Goal: Task Accomplishment & Management: Manage account settings

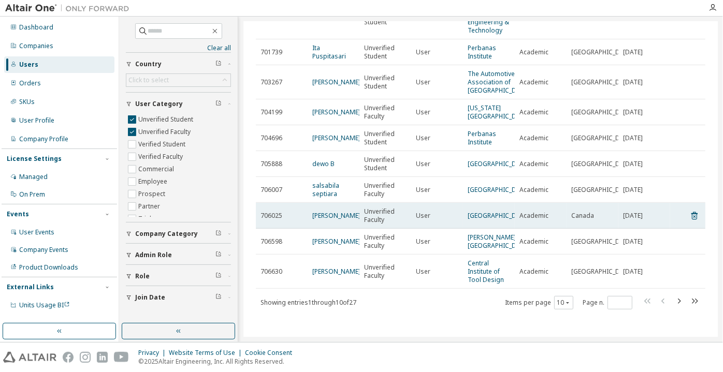
scroll to position [142, 0]
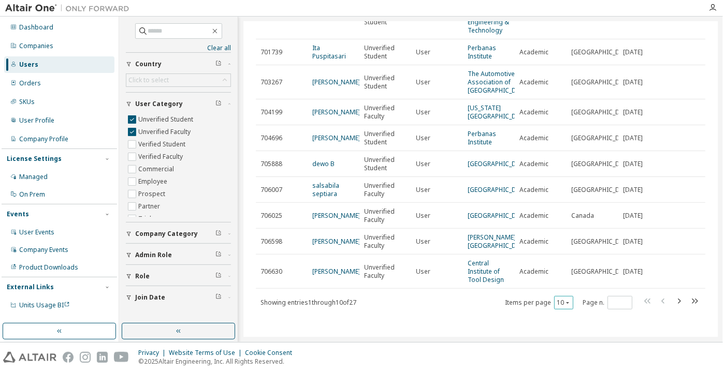
click at [560, 307] on button "10" at bounding box center [563, 303] width 14 height 8
click at [556, 290] on div "100" at bounding box center [559, 289] width 83 height 12
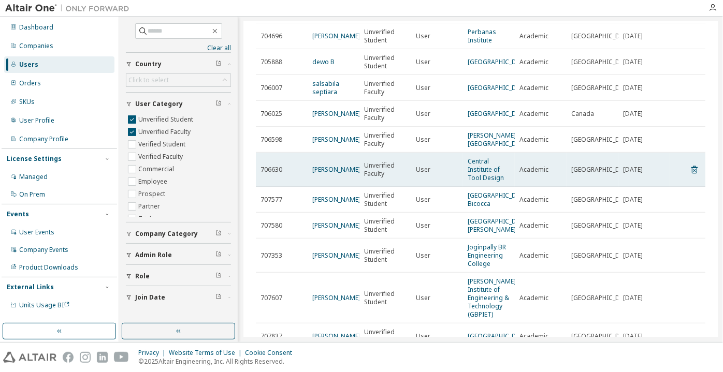
scroll to position [235, 0]
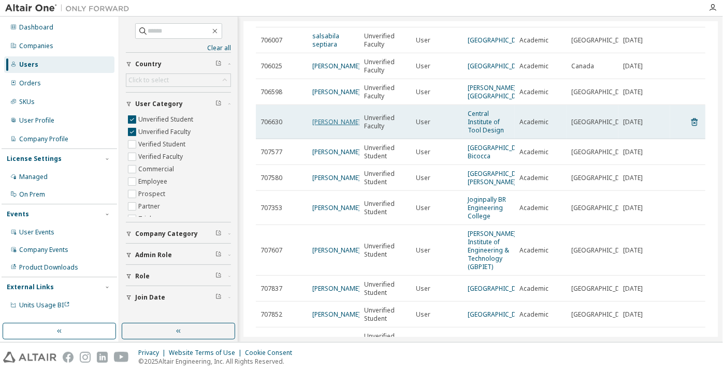
click at [342, 126] on link "[PERSON_NAME]" at bounding box center [336, 121] width 48 height 9
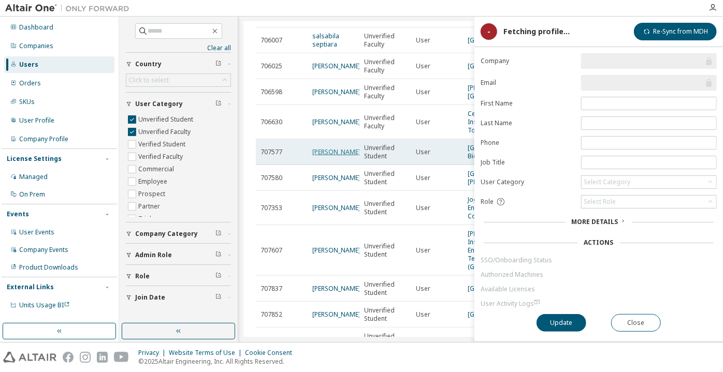
click at [346, 156] on link "[PERSON_NAME]" at bounding box center [336, 152] width 48 height 9
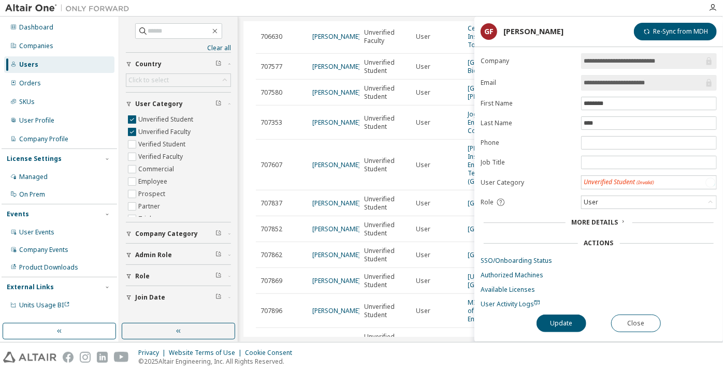
scroll to position [329, 0]
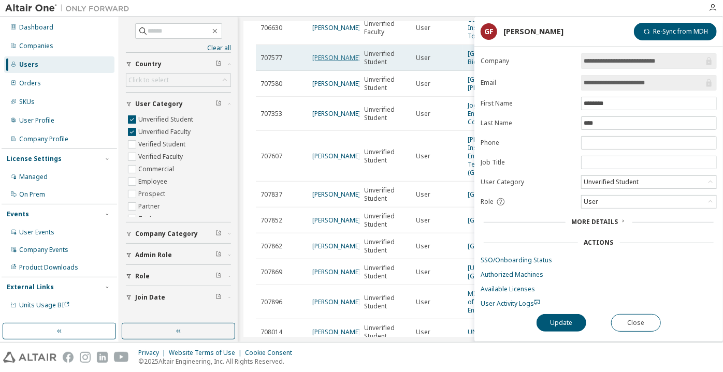
click at [323, 62] on link "[PERSON_NAME]" at bounding box center [336, 57] width 48 height 9
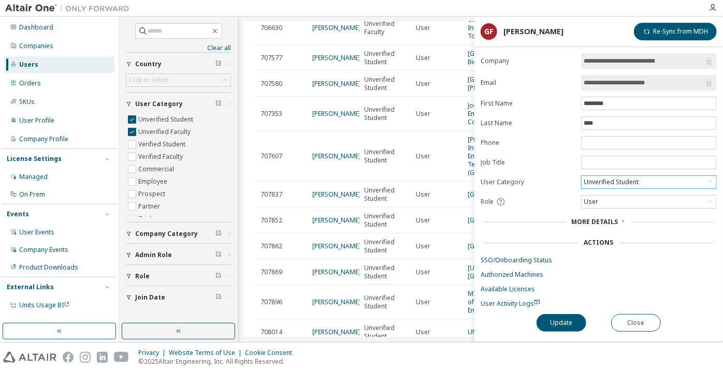
click at [605, 176] on div "Unverified Student" at bounding box center [611, 181] width 58 height 11
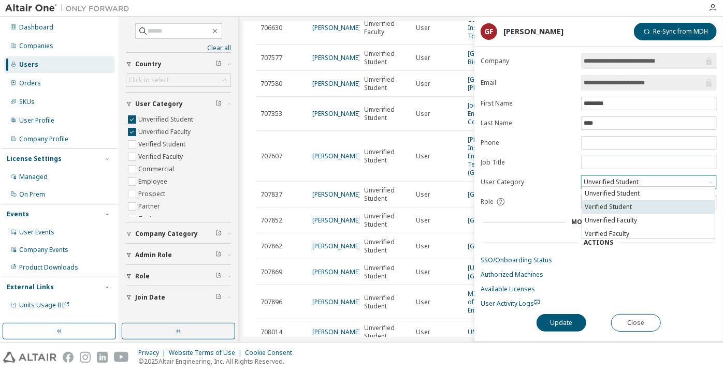
click at [595, 208] on li "Verified Student" at bounding box center [648, 206] width 133 height 13
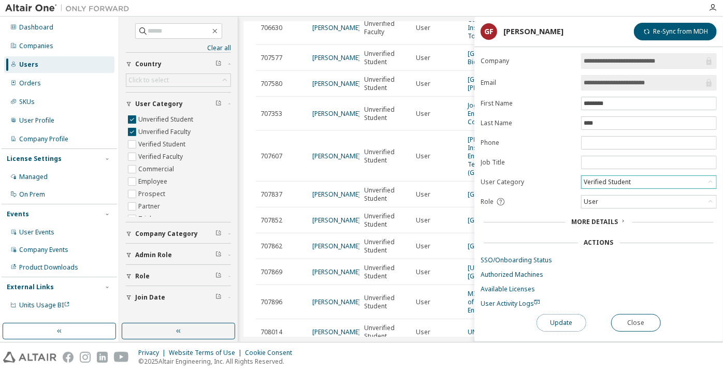
click at [558, 319] on button "Update" at bounding box center [561, 323] width 50 height 18
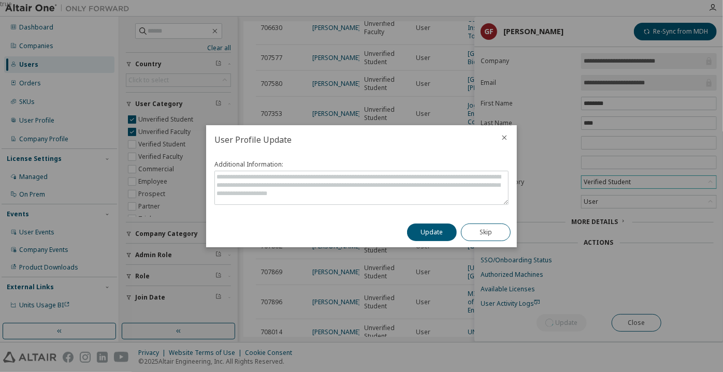
click at [423, 241] on div "Update Skip" at bounding box center [459, 232] width 116 height 30
click at [431, 227] on button "Update" at bounding box center [432, 233] width 50 height 18
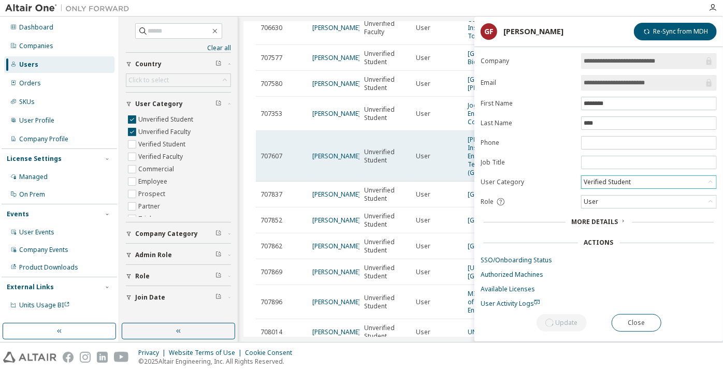
scroll to position [376, 0]
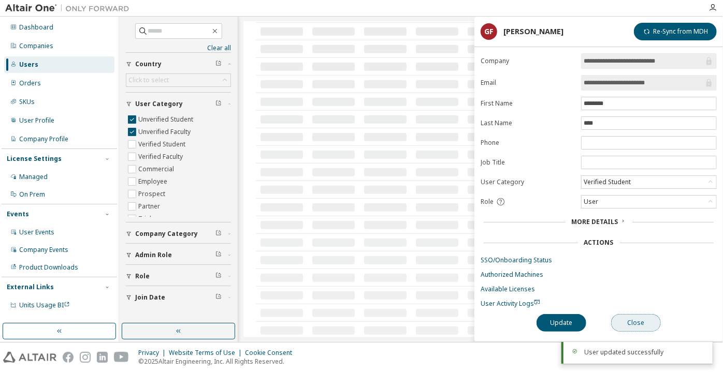
click at [644, 324] on button "Close" at bounding box center [636, 323] width 50 height 18
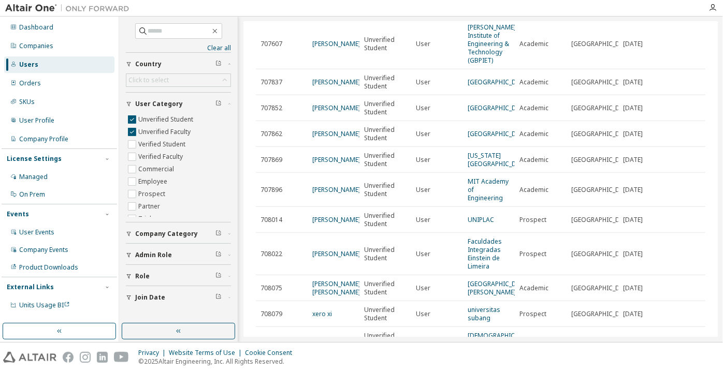
scroll to position [365, 0]
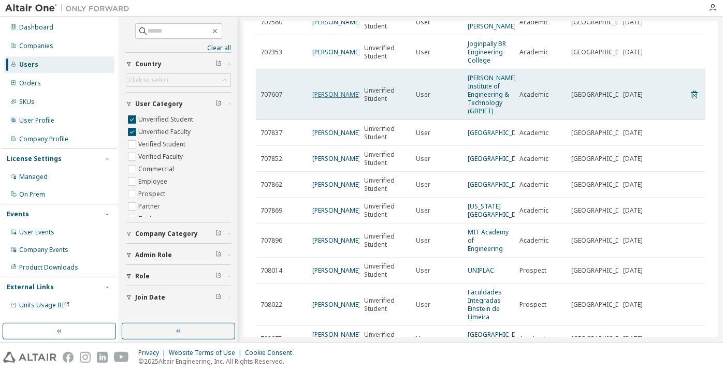
click at [342, 99] on link "[PERSON_NAME]" at bounding box center [336, 94] width 48 height 9
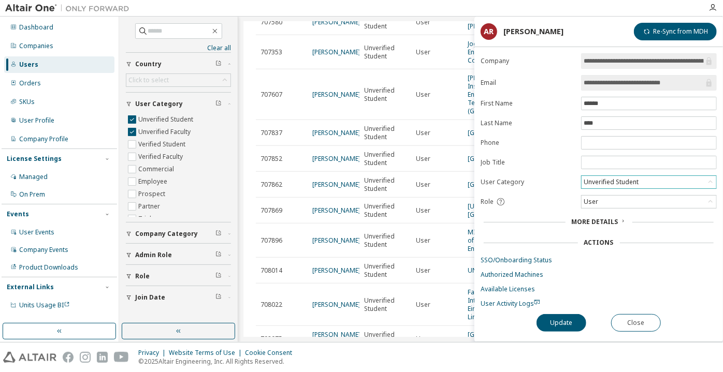
click at [620, 178] on div "Unverified Student" at bounding box center [611, 181] width 58 height 11
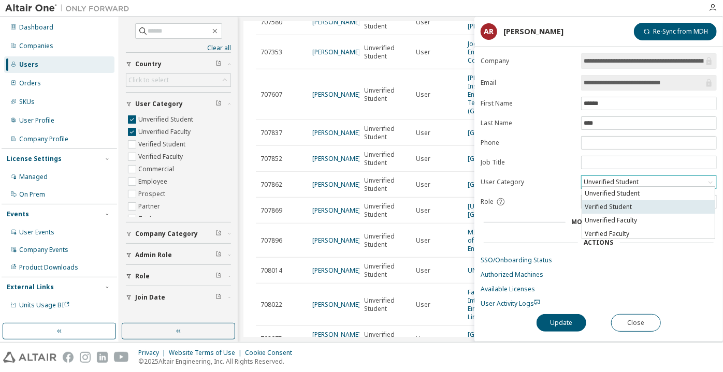
click at [626, 208] on li "Verified Student" at bounding box center [648, 206] width 133 height 13
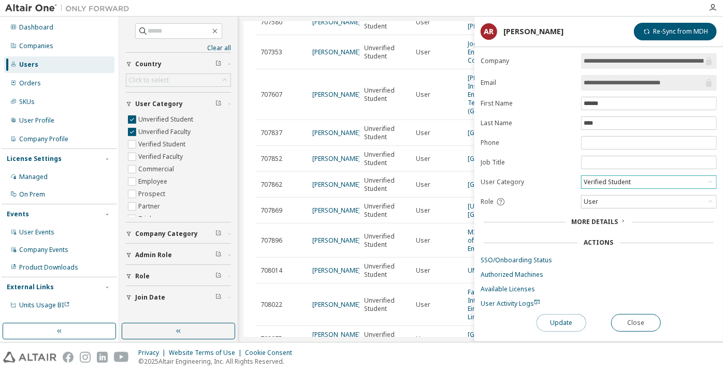
click at [560, 314] on button "Update" at bounding box center [561, 323] width 50 height 18
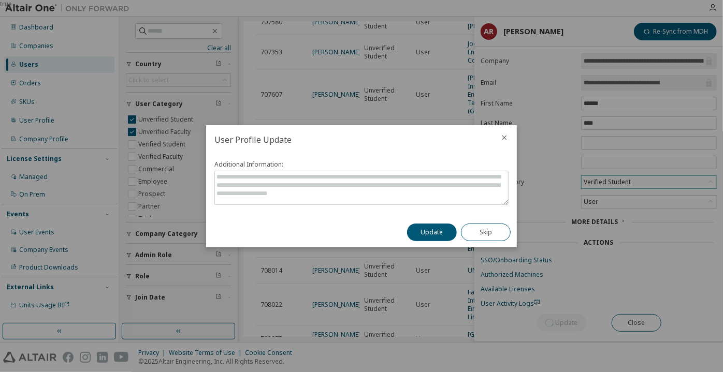
click at [438, 223] on div "Update Skip" at bounding box center [459, 232] width 116 height 30
click at [438, 225] on button "Update" at bounding box center [432, 233] width 50 height 18
